Goal: Information Seeking & Learning: Check status

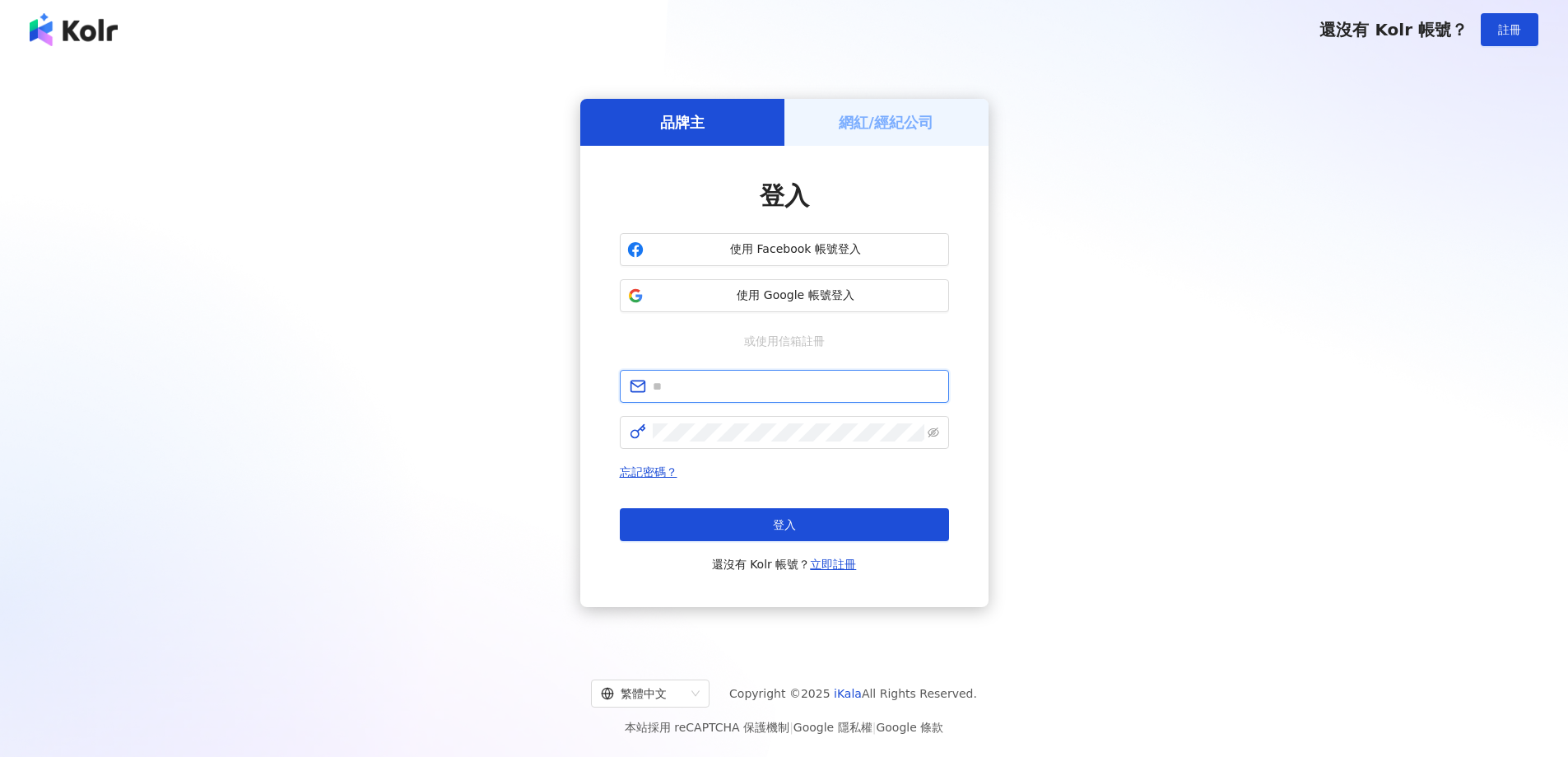
type input "**********"
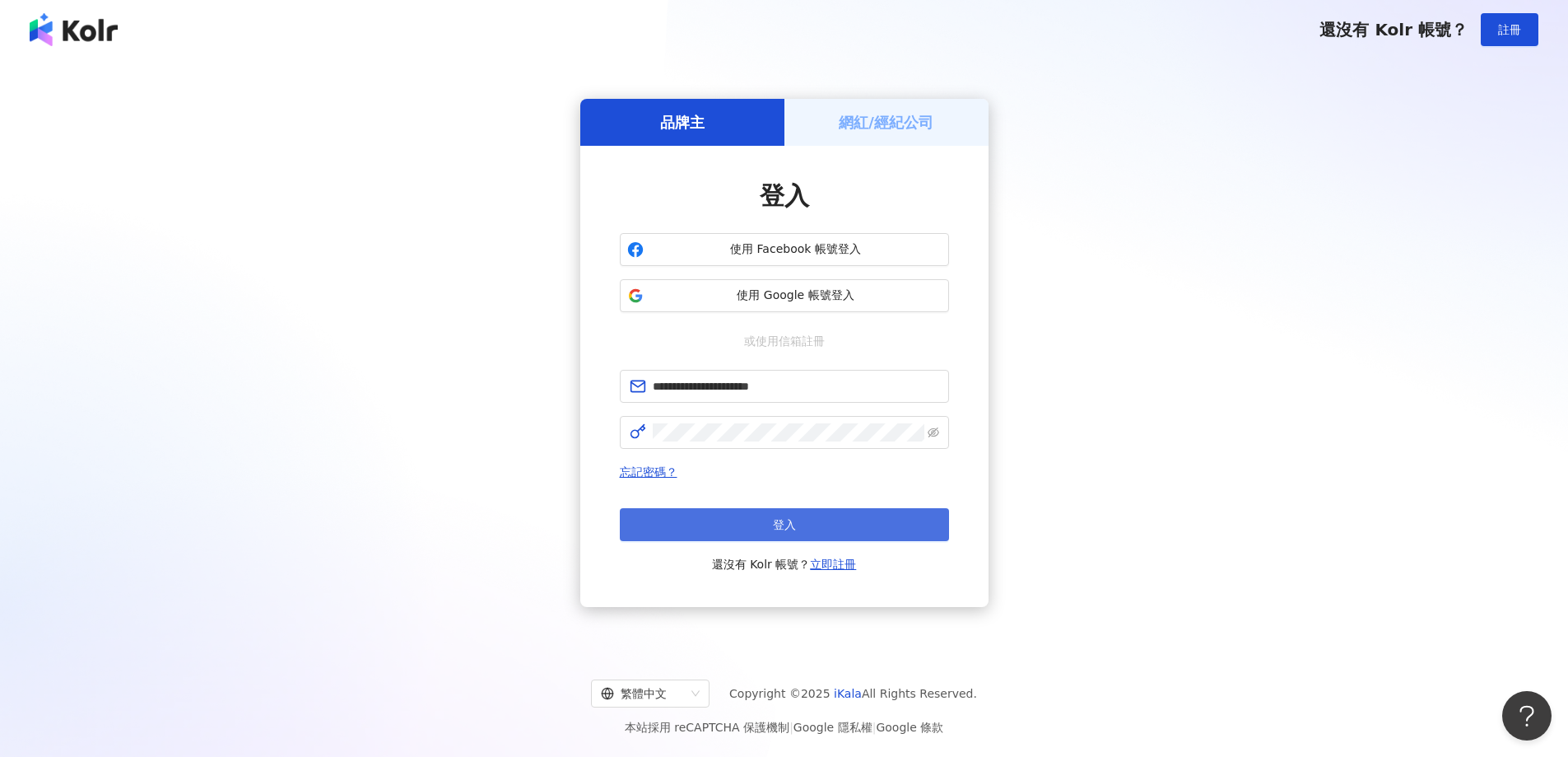
click at [743, 530] on button "登入" at bounding box center [784, 525] width 329 height 33
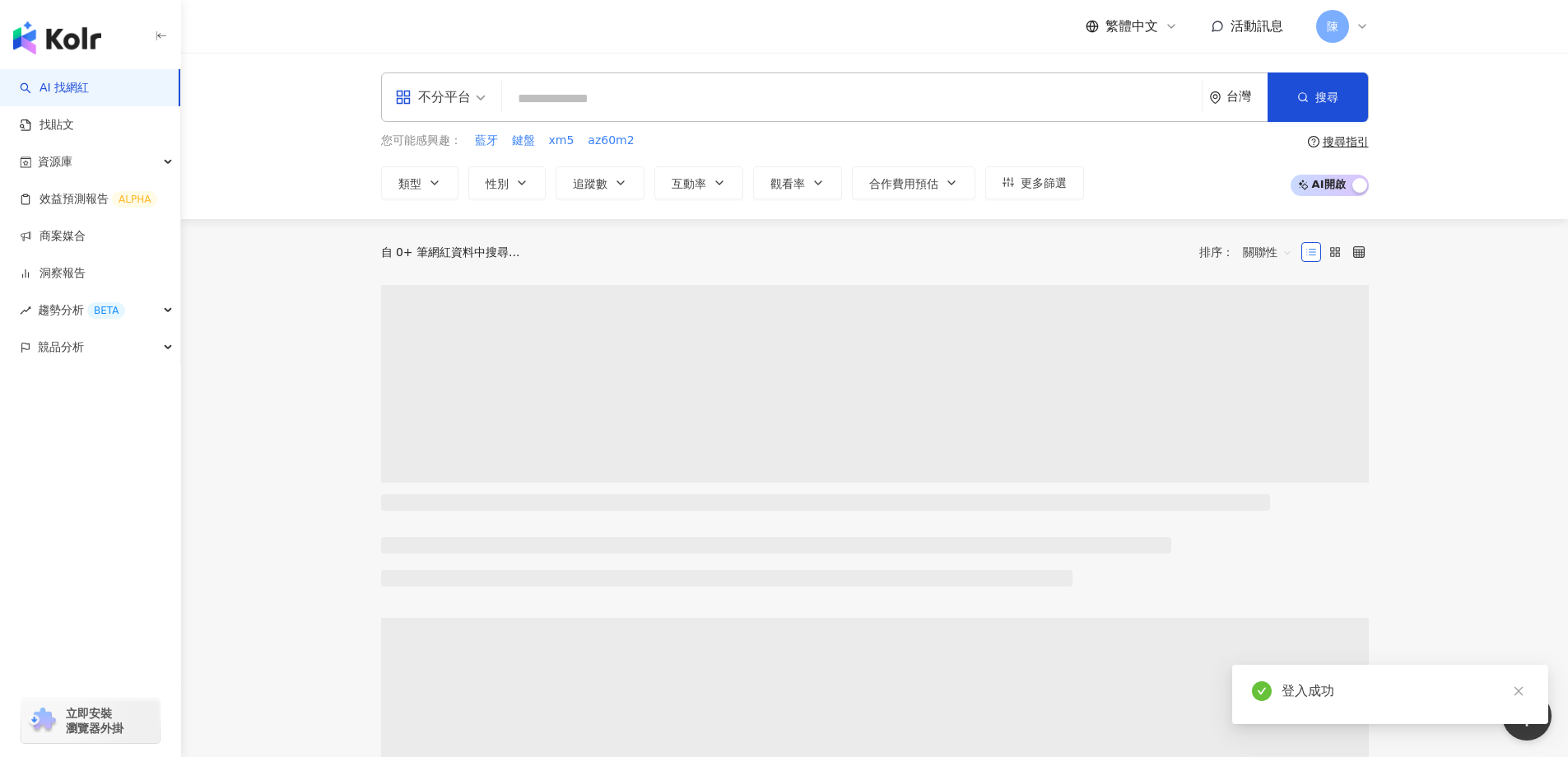
click at [1334, 31] on span "陳" at bounding box center [1333, 27] width 12 height 18
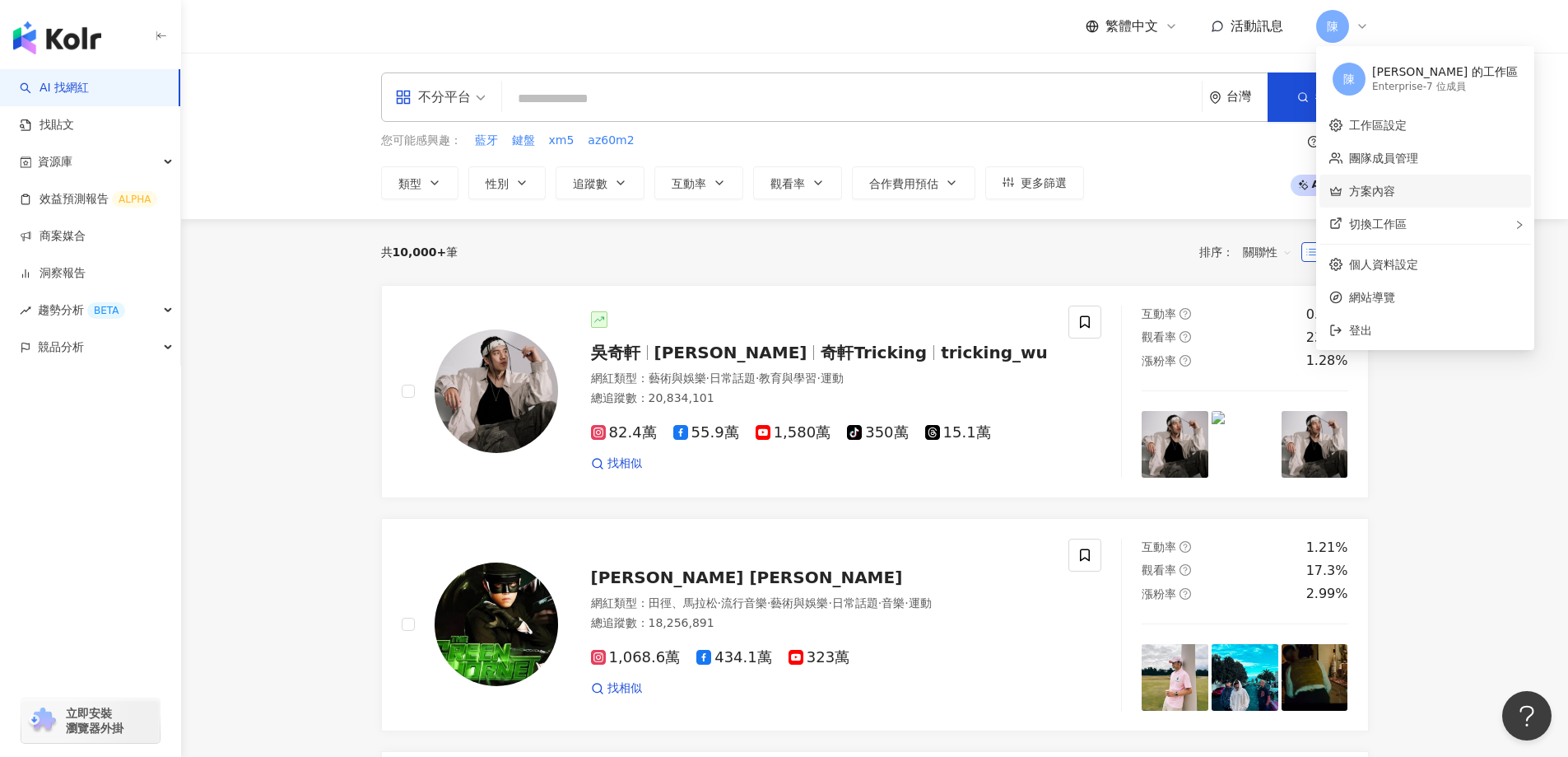
click at [1370, 190] on link "方案內容" at bounding box center [1373, 191] width 46 height 13
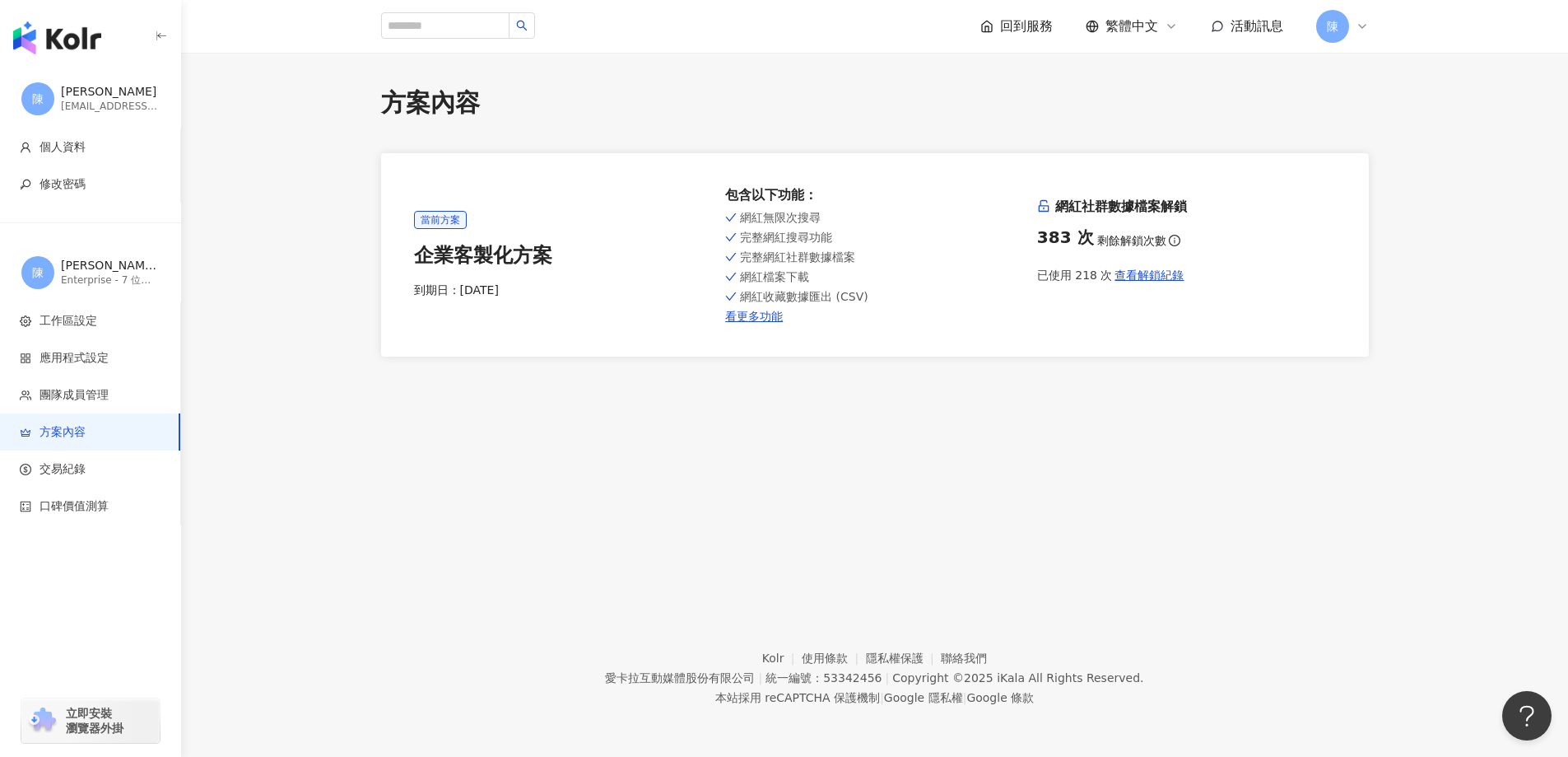
click at [453, 221] on span "當前方案" at bounding box center [439, 220] width 52 height 18
click at [858, 502] on div "方案內容 當前方案 企業客製化方案 到期日： [DATE] 包含以下功能 ： 網紅無限次搜尋 完整網紅搜尋功能 完整網紅社群數據檔案 網紅檔案下載 網紅收藏數…" at bounding box center [874, 313] width 1387 height 521
